Goal: Information Seeking & Learning: Learn about a topic

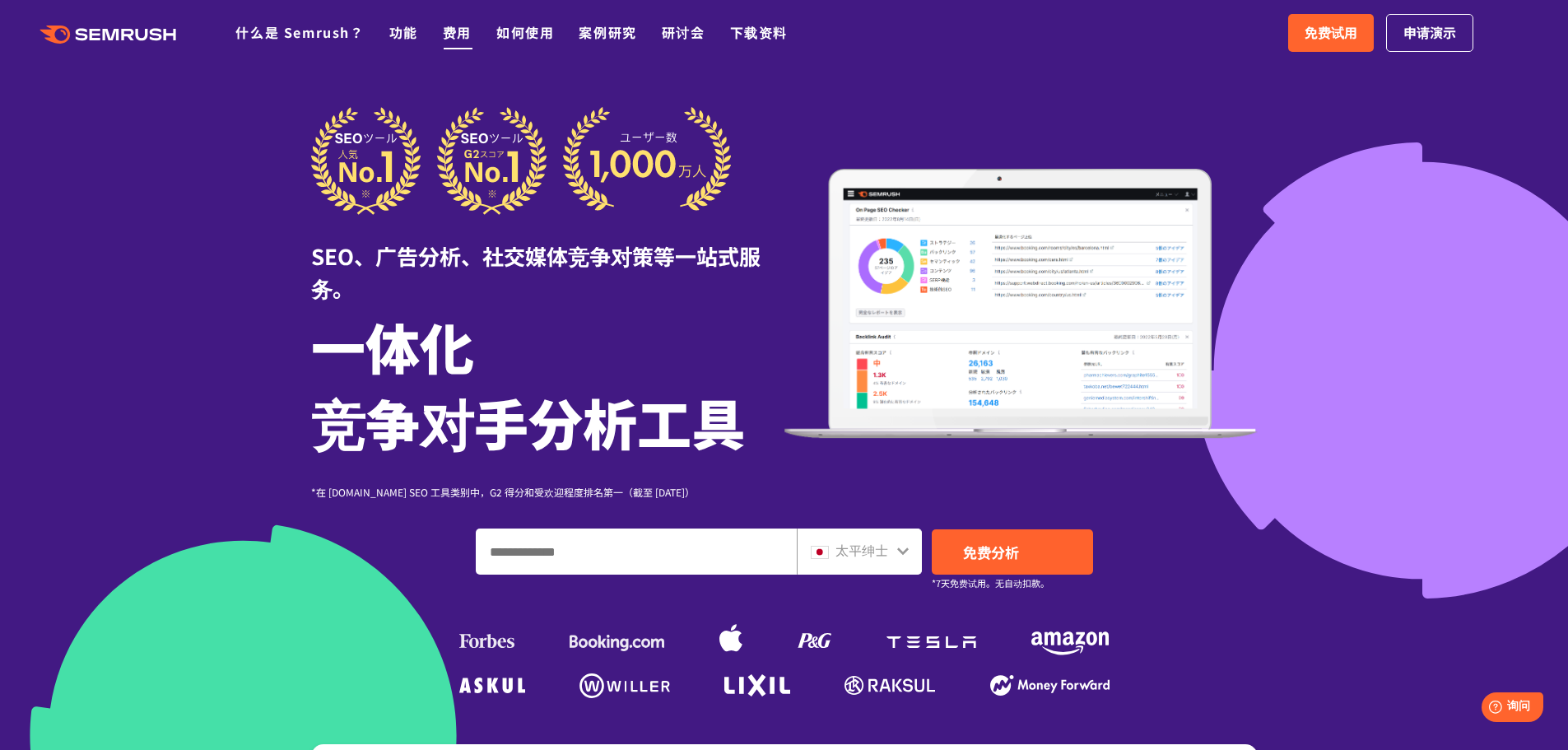
click at [462, 33] on font "费用" at bounding box center [457, 32] width 29 height 20
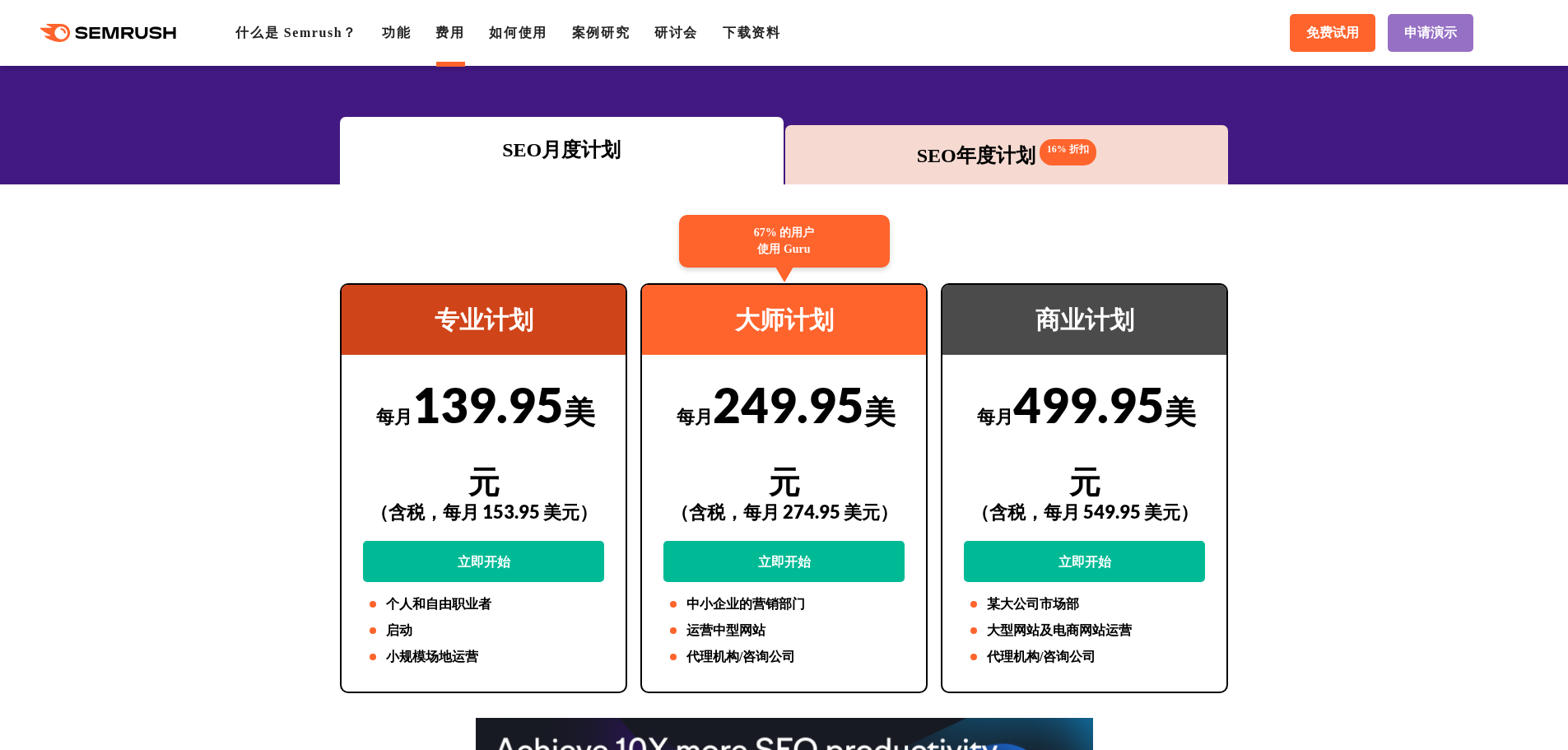
scroll to position [165, 0]
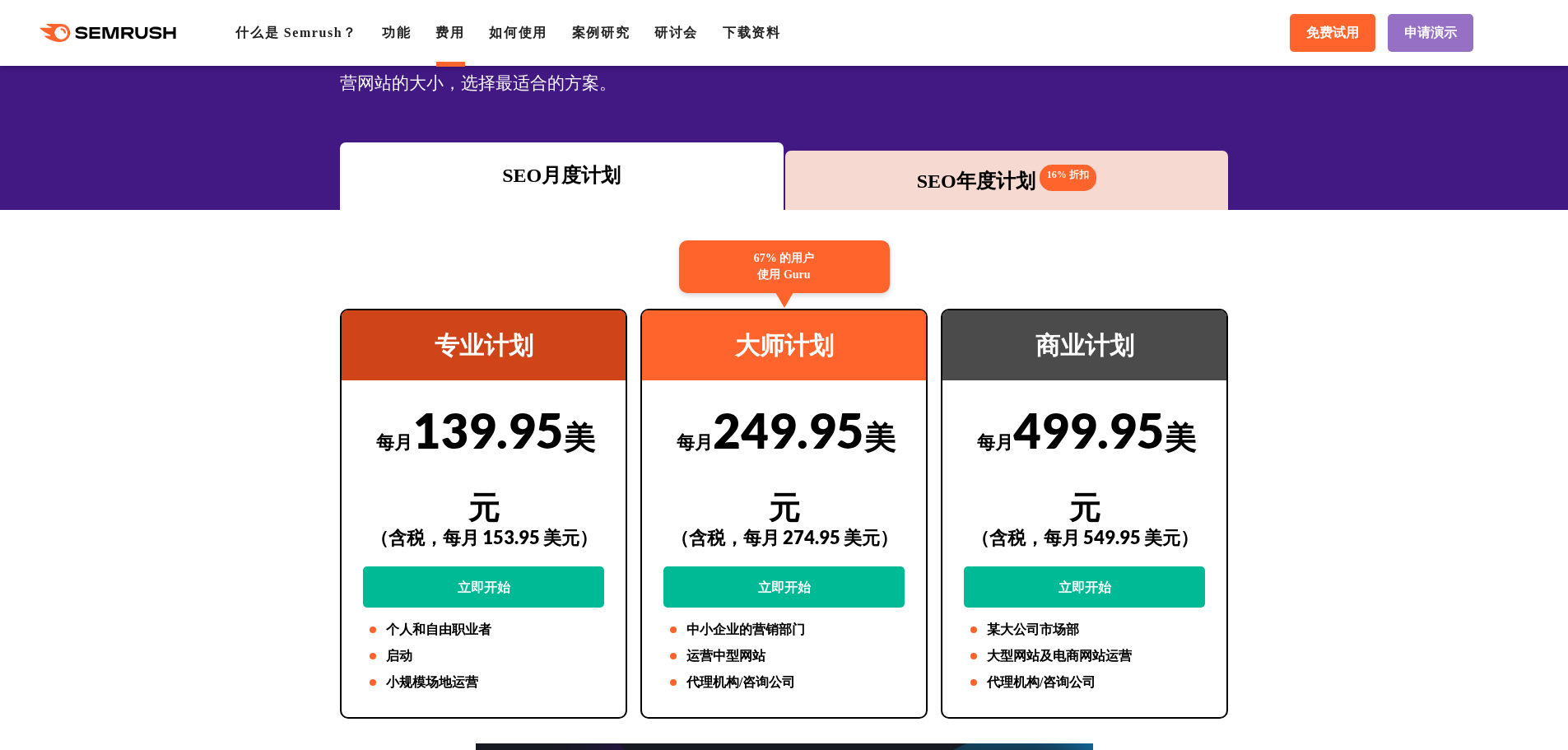
click at [920, 200] on div "SEO年度计划 16% 折扣" at bounding box center [1007, 180] width 444 height 59
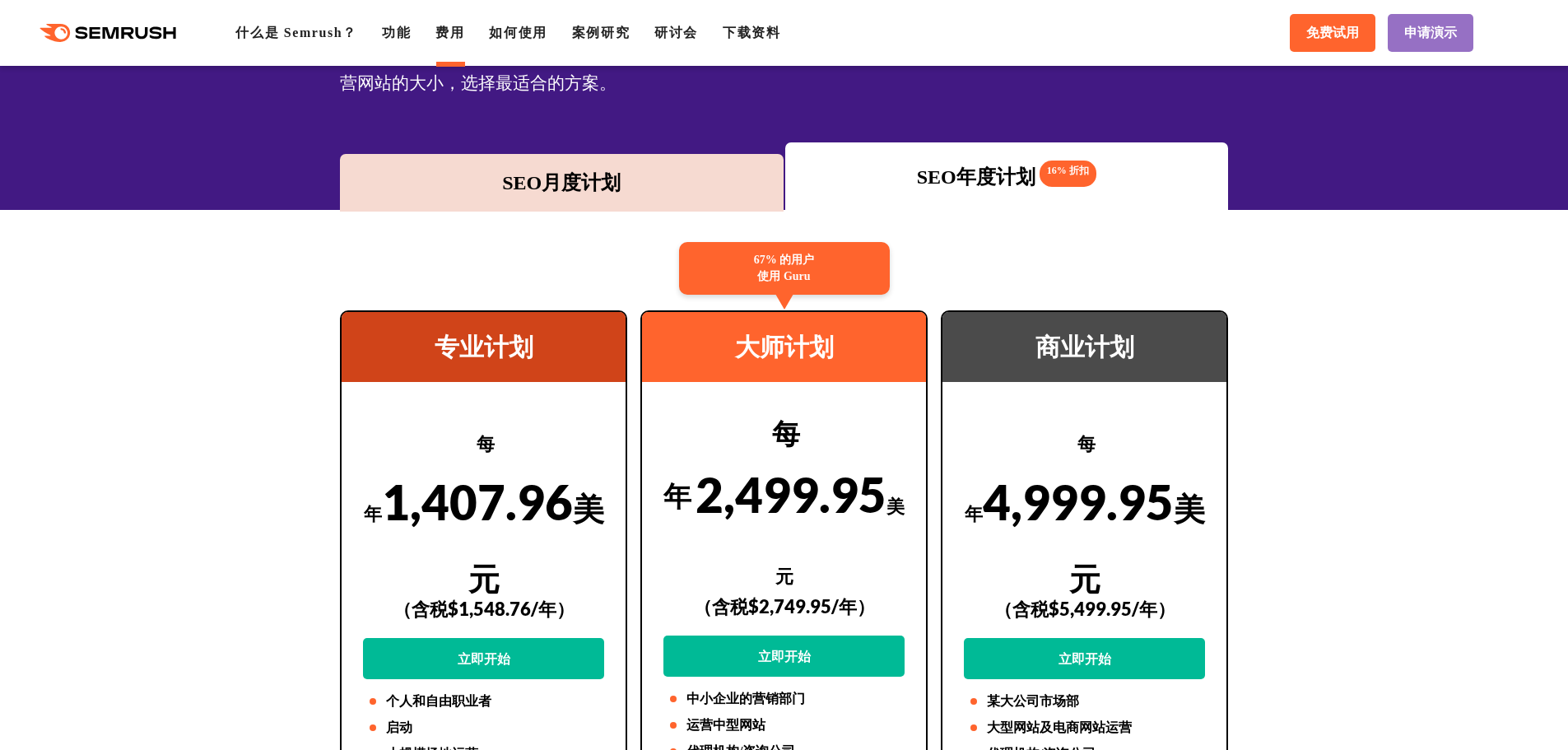
click at [609, 204] on div "SEO月度计划" at bounding box center [562, 183] width 444 height 58
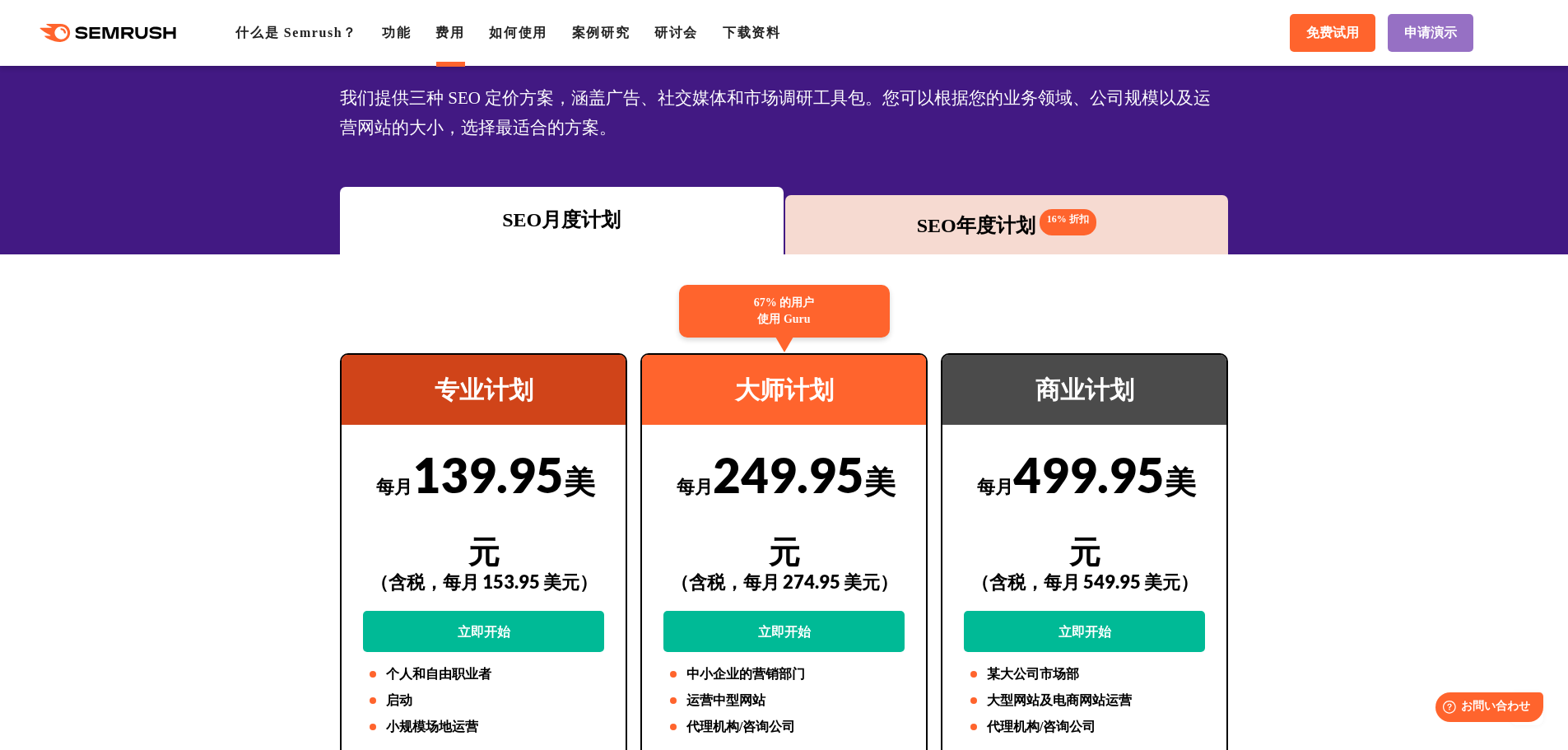
scroll to position [0, 0]
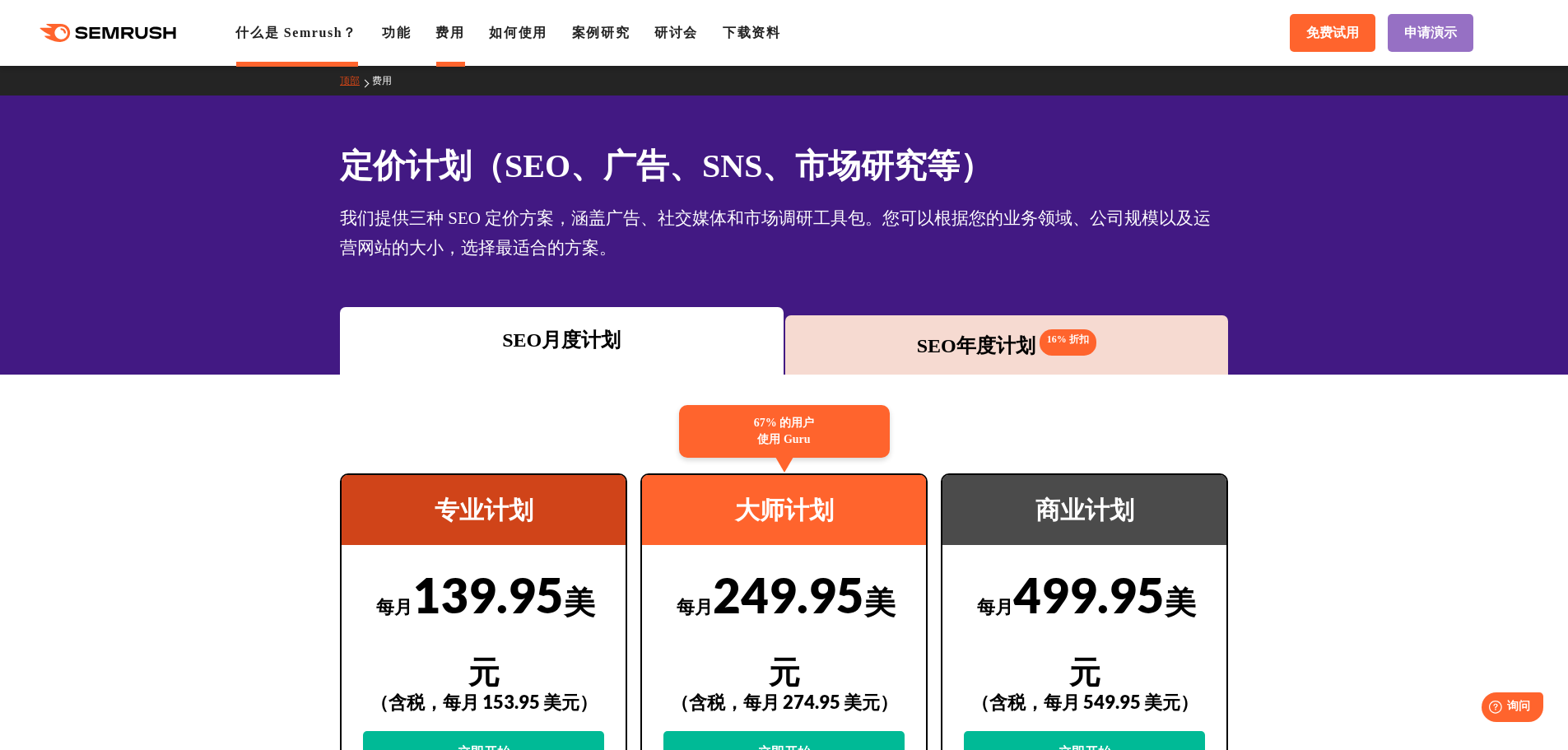
click at [277, 40] on font "什么是 Semrush？" at bounding box center [296, 32] width 122 height 14
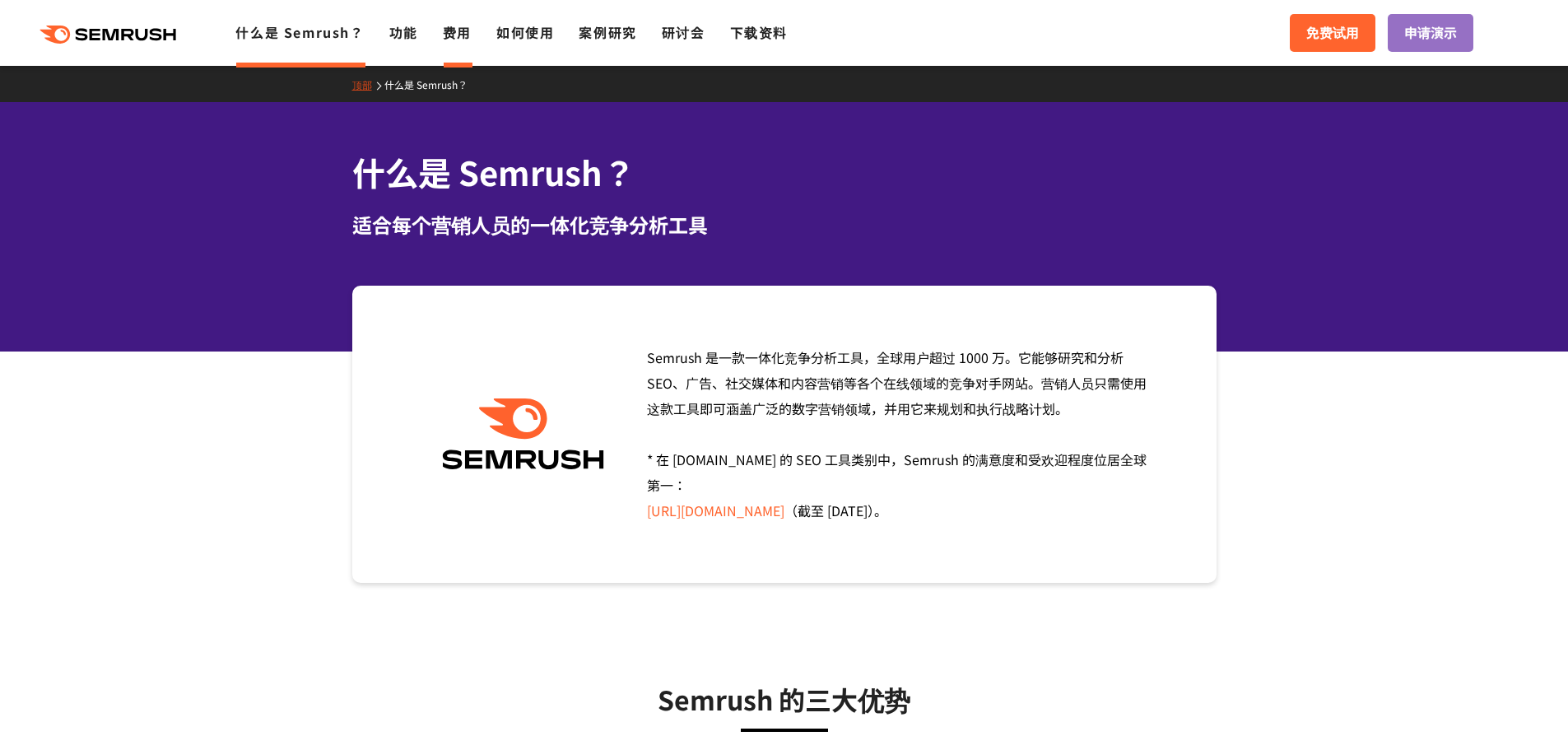
click at [445, 24] on font "费用" at bounding box center [457, 32] width 29 height 20
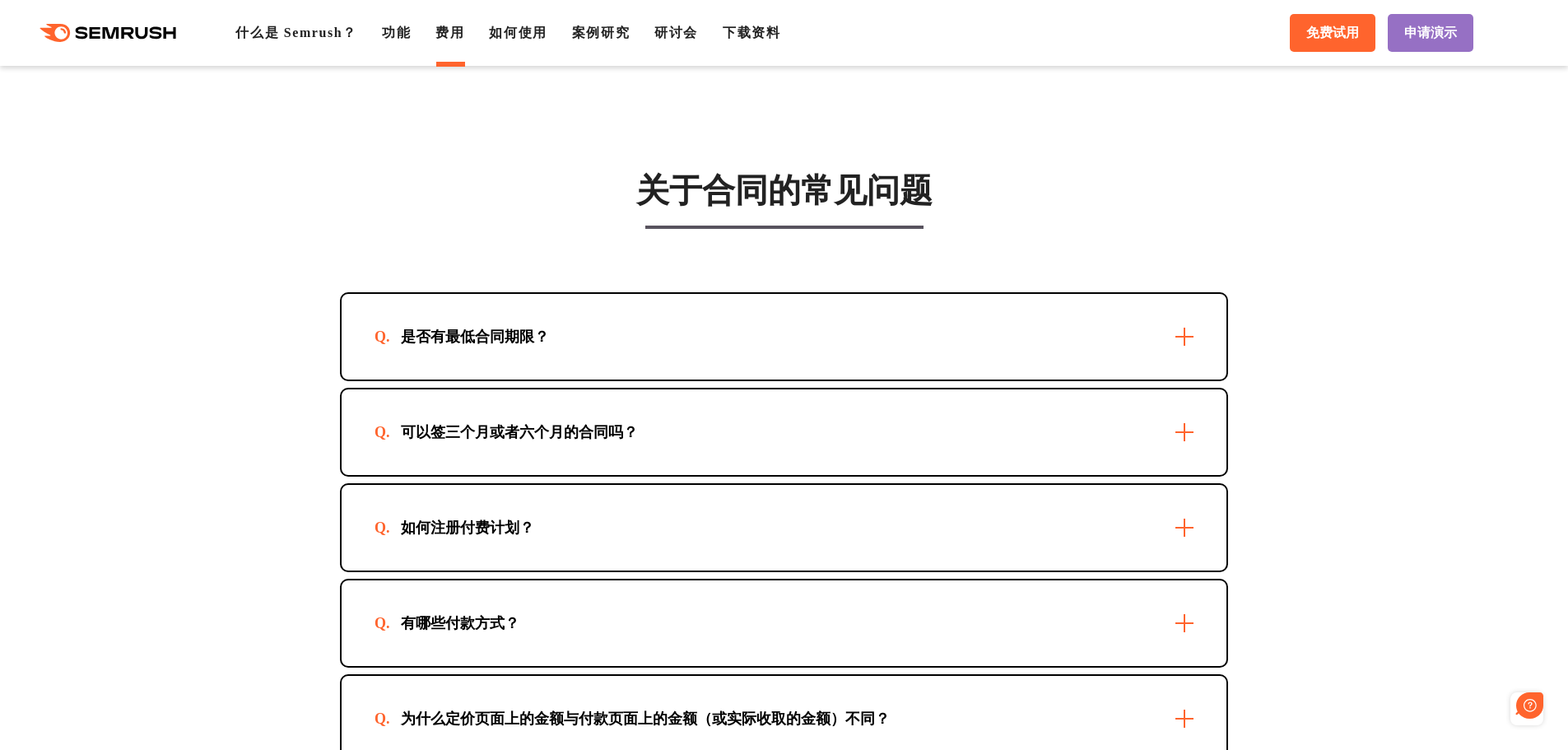
scroll to position [4702, 0]
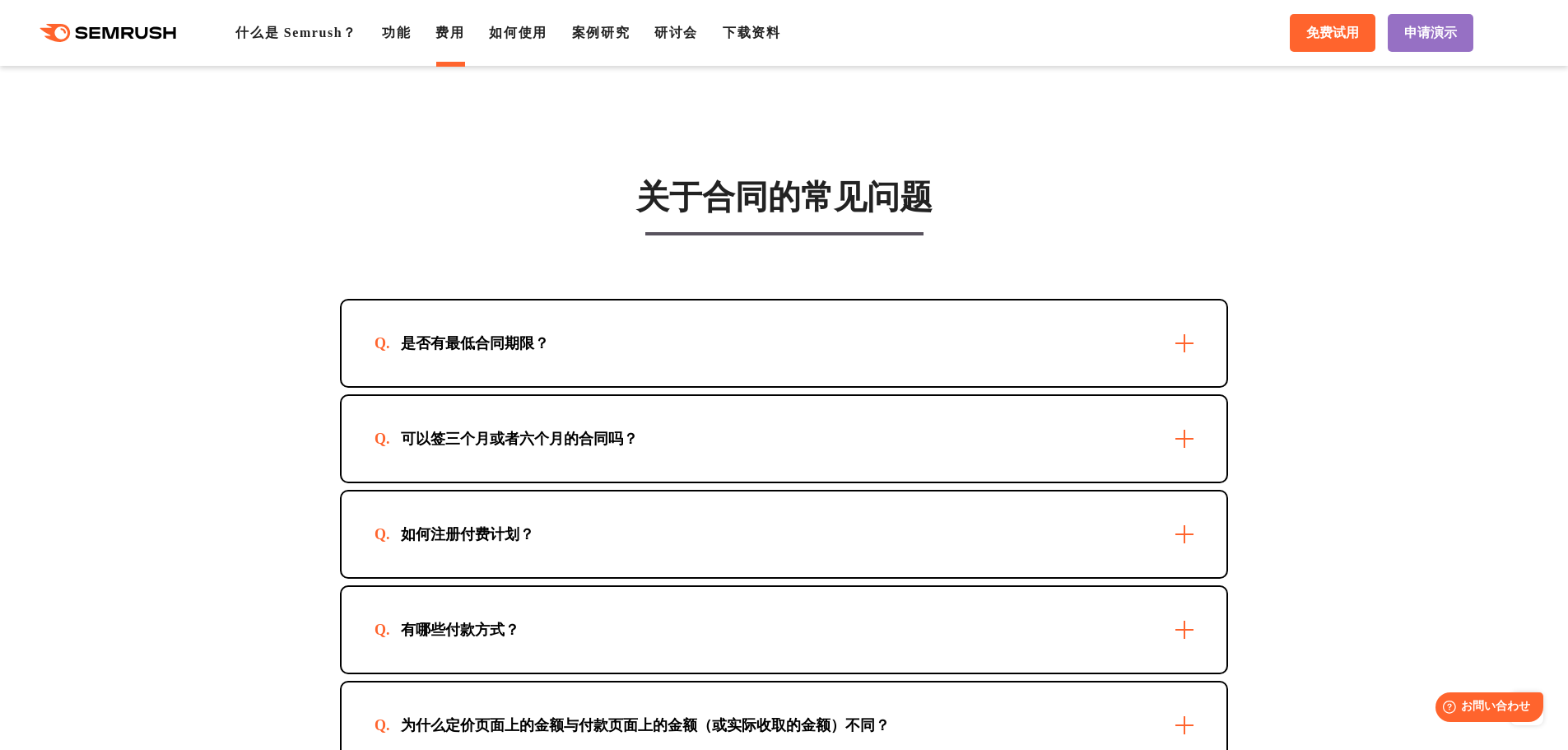
drag, startPoint x: 215, startPoint y: 430, endPoint x: 214, endPoint y: 410, distance: 20.0
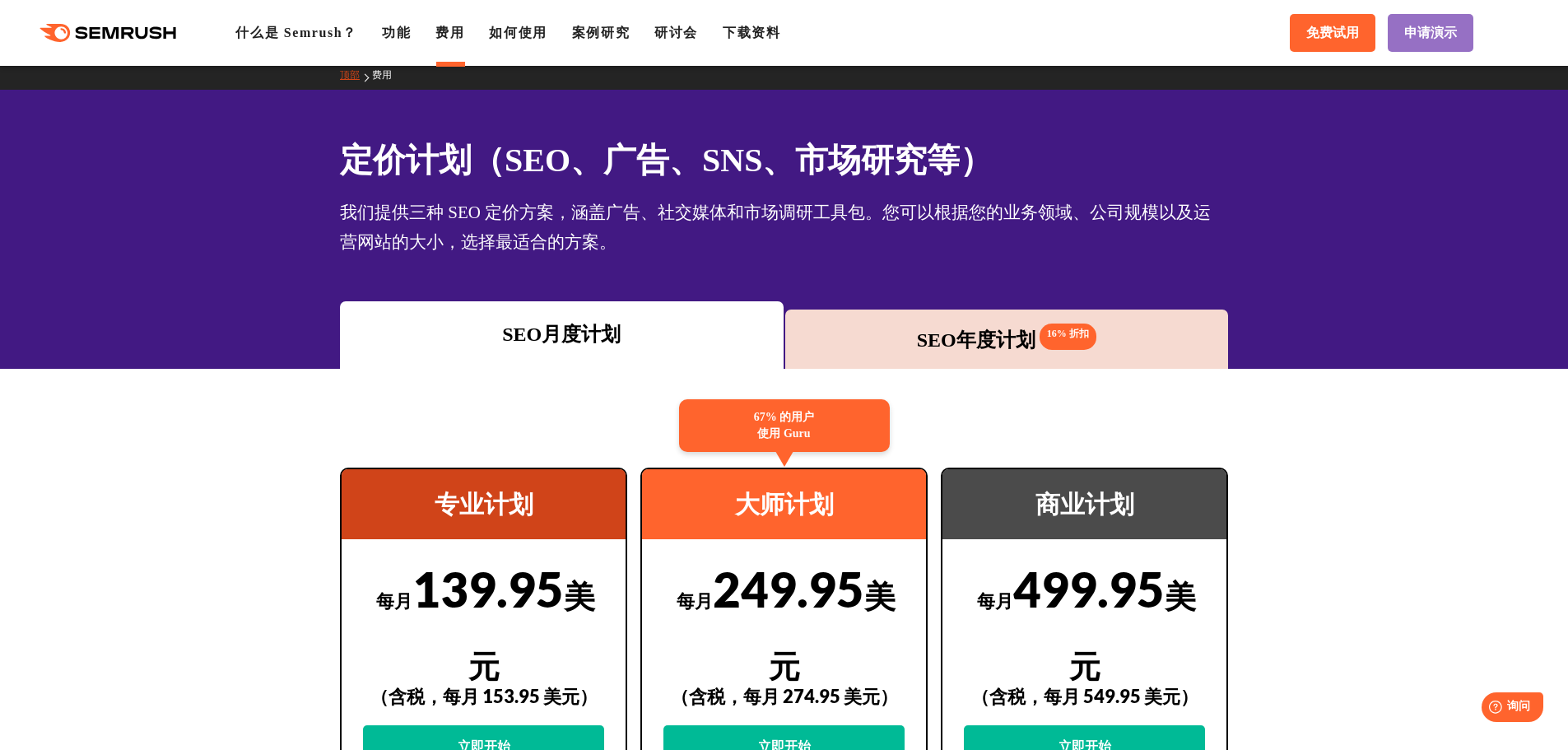
scroll to position [0, 0]
